Goal: Check status: Check status

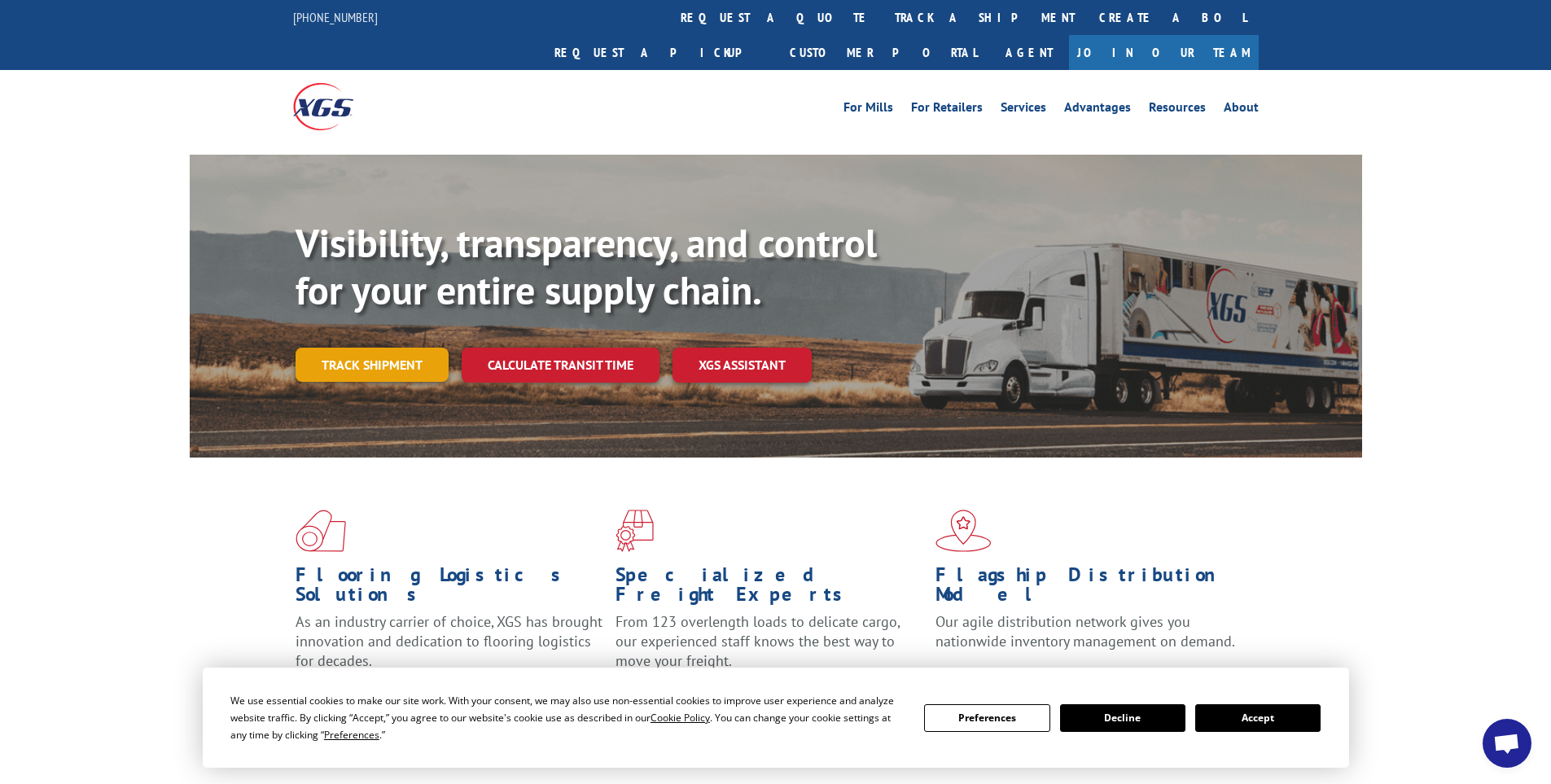
click at [380, 348] on link "Track shipment" at bounding box center [372, 365] width 153 height 35
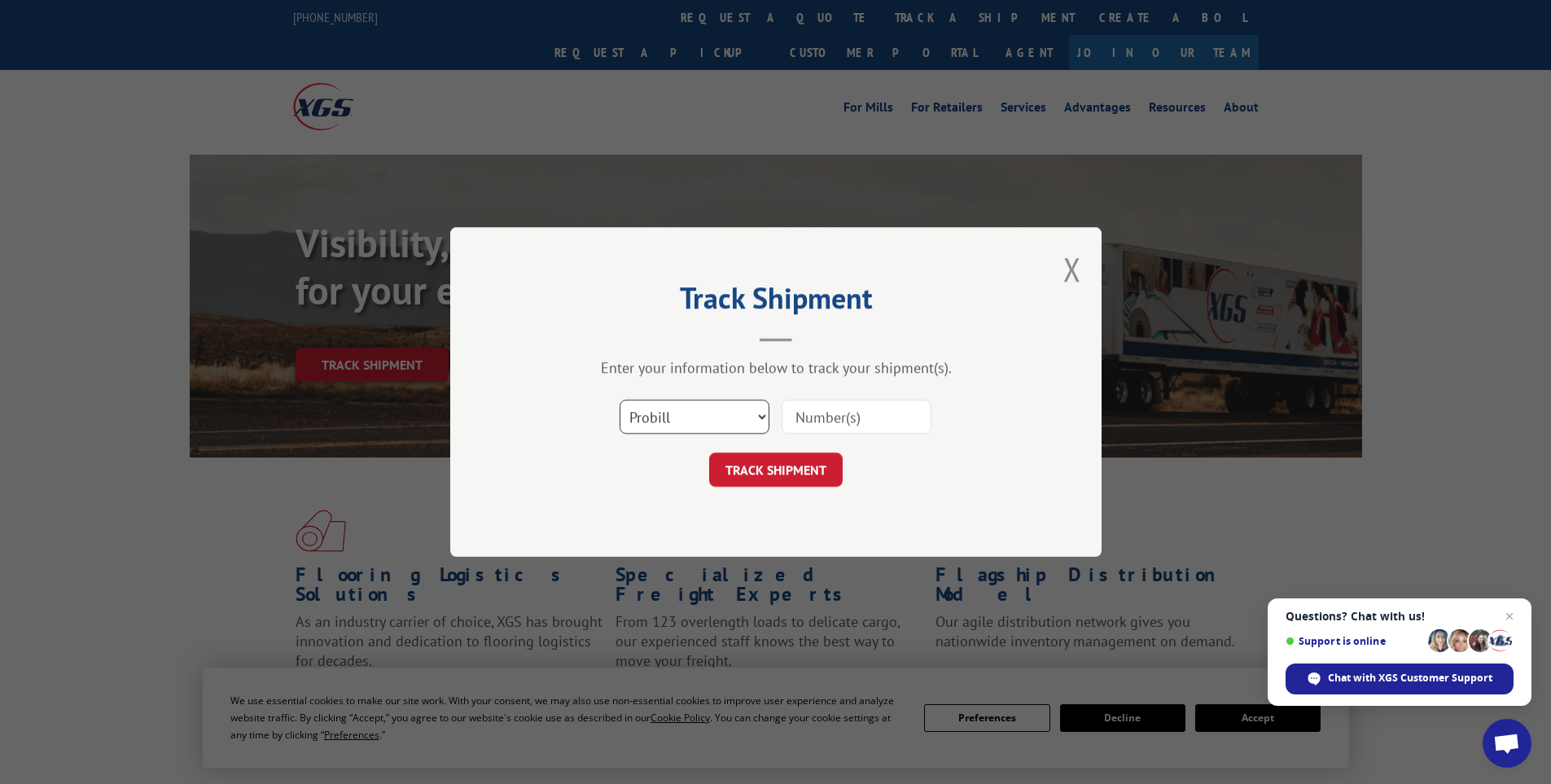
click at [697, 407] on select "Select category... Probill BOL PO" at bounding box center [694, 417] width 149 height 35
select select "bol"
click at [619, 400] on select "Select category... Probill BOL PO" at bounding box center [694, 417] width 149 height 35
click at [801, 412] on input at bounding box center [856, 417] width 149 height 35
paste input "6017020 PRO# - 17470329"
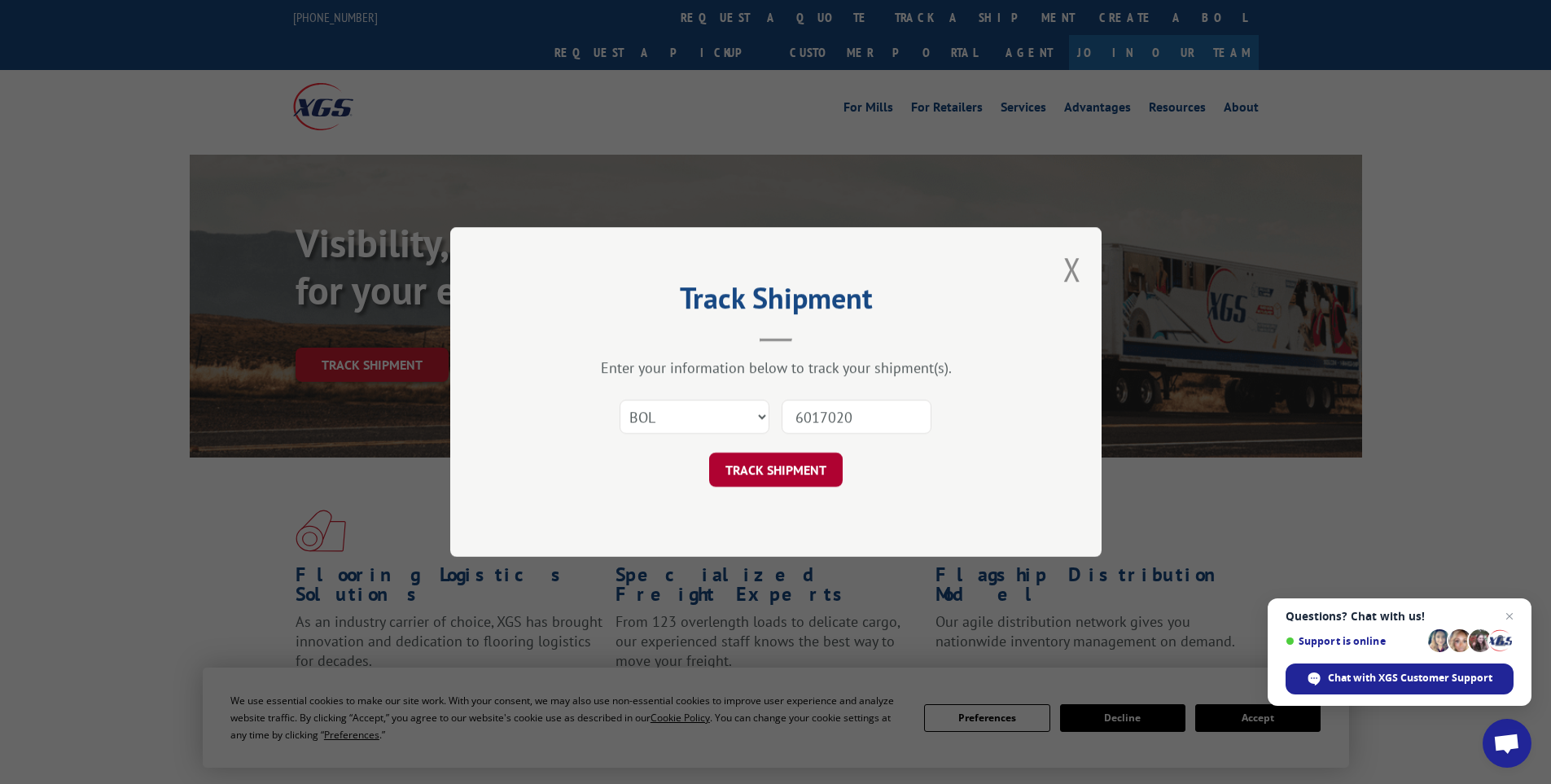
type input "6017020"
click at [754, 472] on button "TRACK SHIPMENT" at bounding box center [776, 470] width 134 height 35
